Goal: Book appointment/travel/reservation

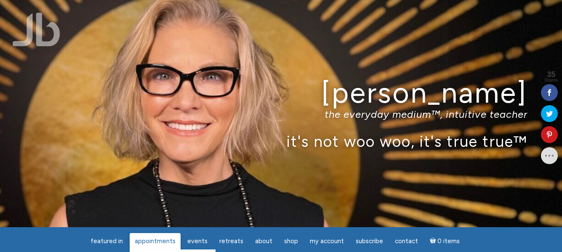
click at [159, 242] on span "Appointments" at bounding box center [155, 242] width 41 height 8
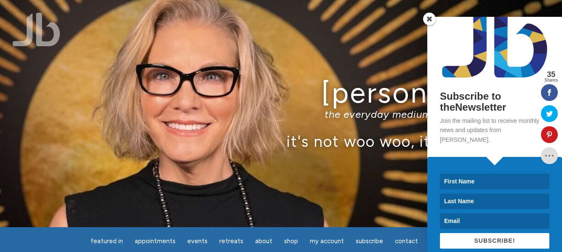
scroll to position [29, 0]
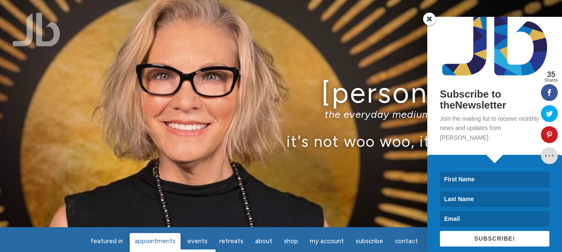
click at [164, 239] on span "Appointments" at bounding box center [155, 242] width 41 height 8
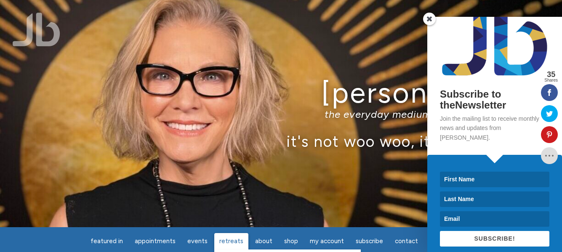
click at [230, 243] on span "Retreats" at bounding box center [231, 242] width 24 height 8
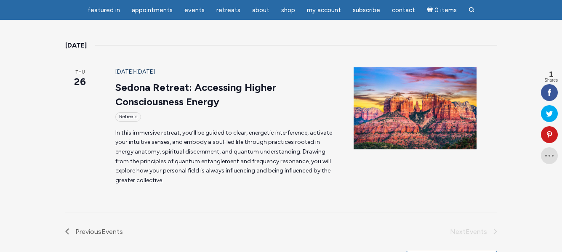
scroll to position [421, 0]
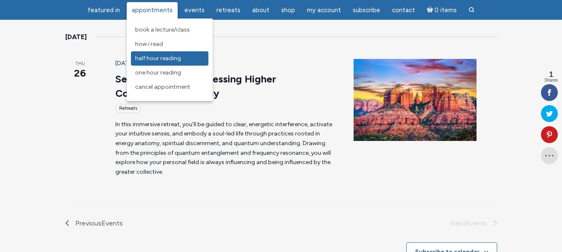
click at [158, 56] on span "Half Hour Reading" at bounding box center [158, 58] width 46 height 7
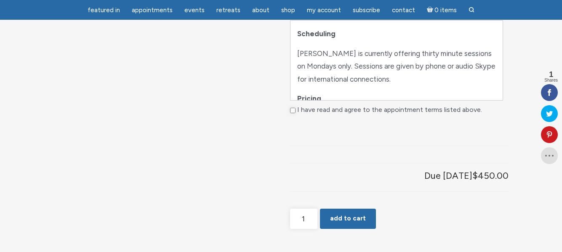
scroll to position [556, 0]
